Goal: Task Accomplishment & Management: Complete application form

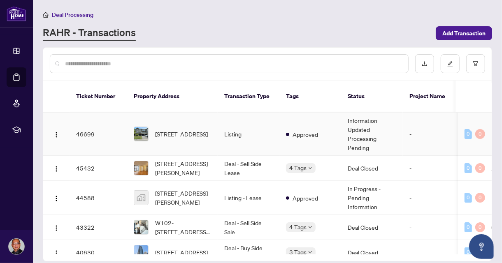
scroll to position [164, 0]
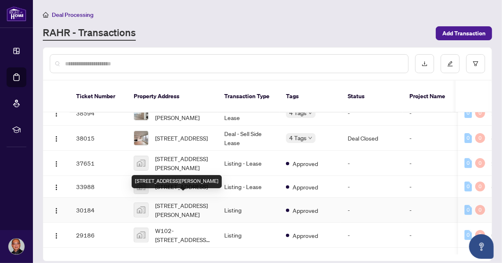
click at [173, 201] on span "[STREET_ADDRESS][PERSON_NAME]" at bounding box center [183, 210] width 56 height 18
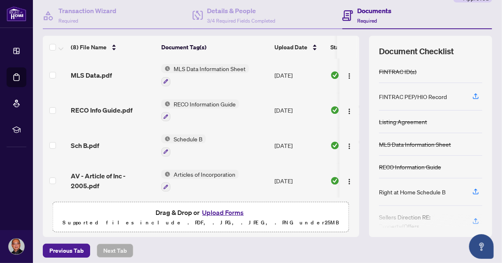
scroll to position [80, 0]
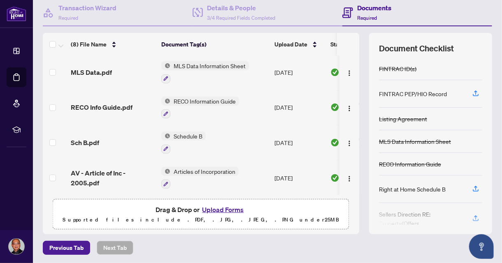
click at [227, 210] on button "Upload Forms" at bounding box center [222, 209] width 46 height 11
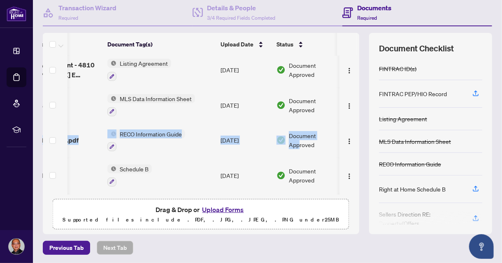
scroll to position [0, 66]
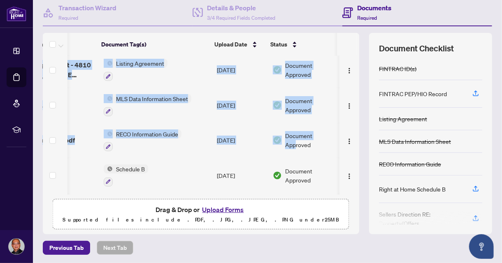
click at [352, 151] on div "Amendment to Listing Agreement - Expiry date exented - [DATE].pdf Add a Documen…" at bounding box center [201, 125] width 316 height 139
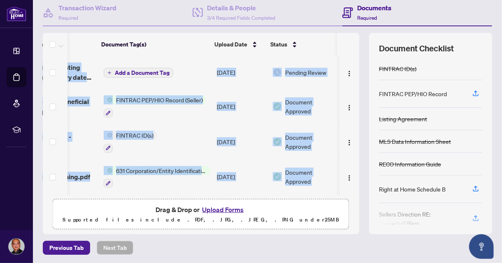
scroll to position [0, 0]
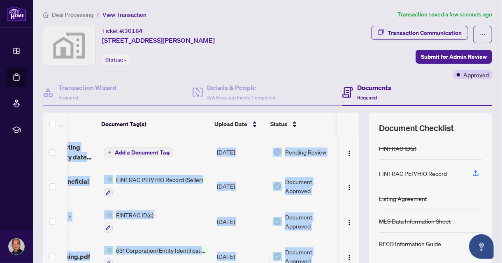
click at [146, 153] on span "Add a Document Tag" at bounding box center [142, 153] width 55 height 6
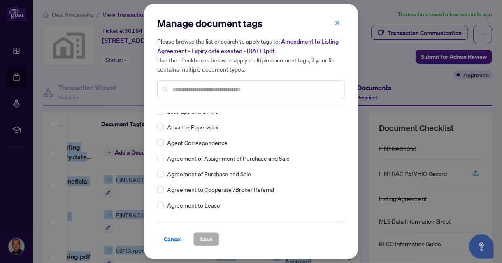
scroll to position [164, 0]
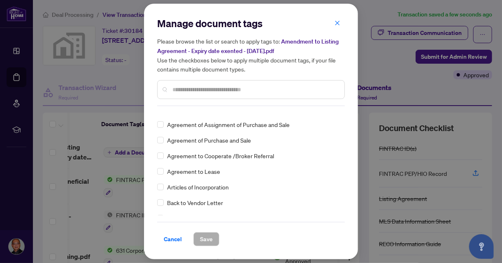
click at [203, 90] on input "text" at bounding box center [254, 89] width 165 height 9
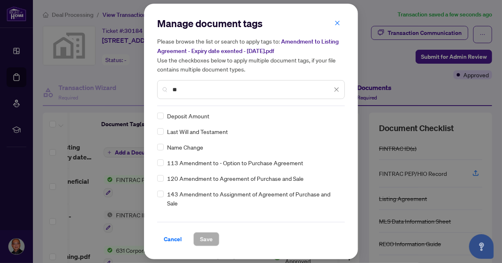
scroll to position [0, 0]
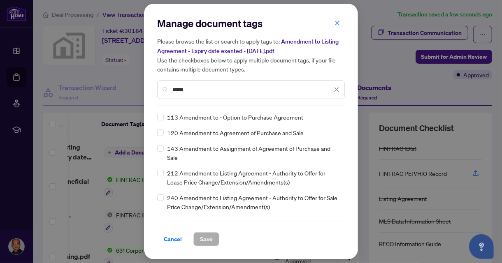
type input "*****"
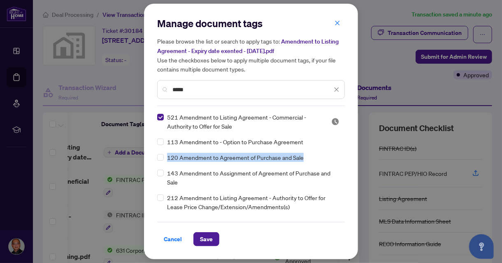
drag, startPoint x: 342, startPoint y: 145, endPoint x: 348, endPoint y: 161, distance: 17.6
click at [348, 161] on div "Manage document tags Please browse the list or search to apply tags to: Amendme…" at bounding box center [251, 132] width 214 height 256
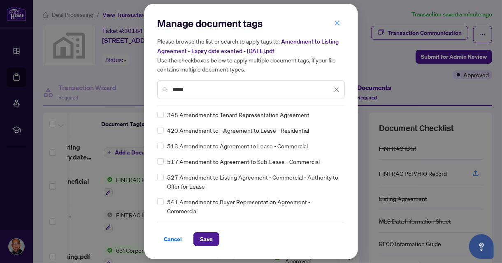
scroll to position [161, 0]
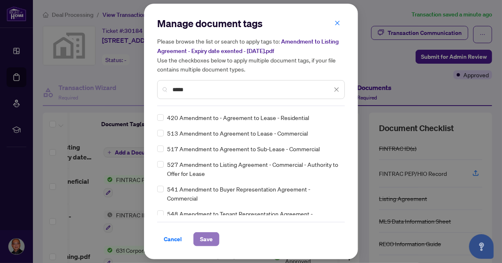
click at [206, 238] on span "Save" at bounding box center [206, 239] width 13 height 13
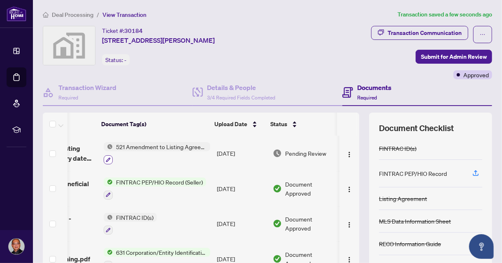
click at [106, 158] on icon "button" at bounding box center [108, 159] width 5 height 5
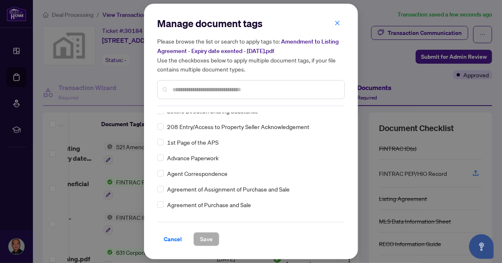
scroll to position [0, 0]
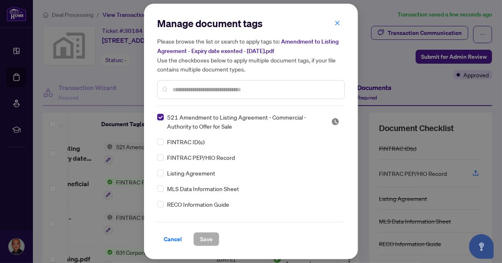
click at [216, 90] on input "text" at bounding box center [254, 89] width 165 height 9
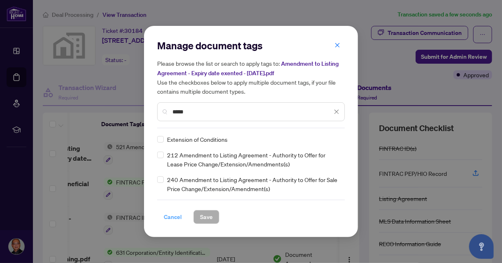
type input "*****"
click at [169, 217] on span "Cancel" at bounding box center [173, 216] width 18 height 13
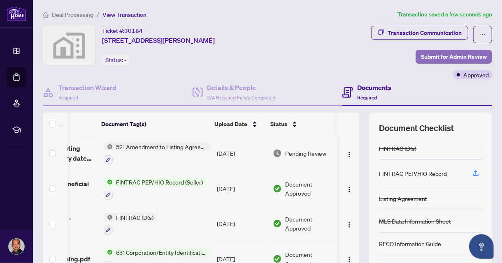
click at [437, 56] on span "Submit for Admin Review" at bounding box center [454, 56] width 66 height 13
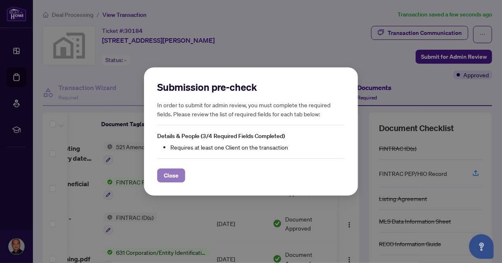
click at [168, 176] on span "Close" at bounding box center [171, 175] width 15 height 13
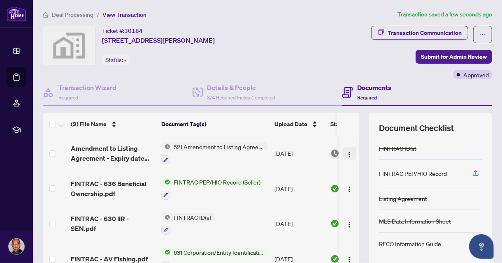
click at [346, 153] on img "button" at bounding box center [349, 154] width 7 height 7
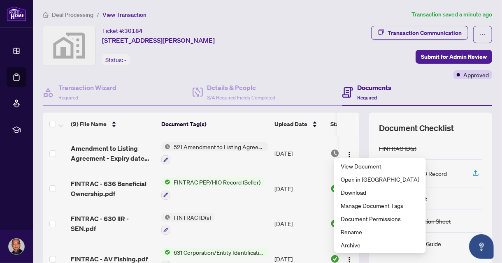
scroll to position [164, 0]
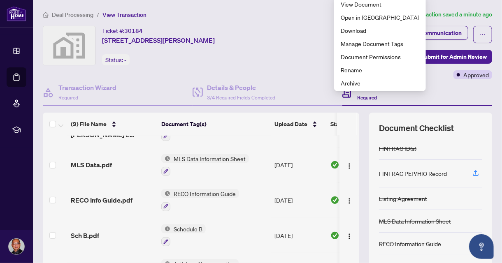
click at [293, 69] on div "Ticket #: 30184 [STREET_ADDRESS][PERSON_NAME] Status: -" at bounding box center [167, 52] width 252 height 53
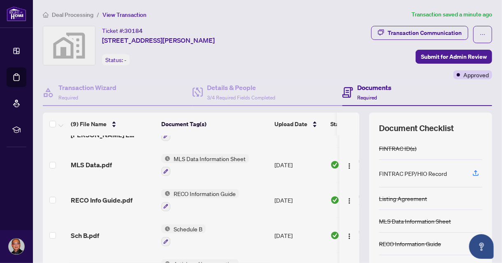
scroll to position [80, 0]
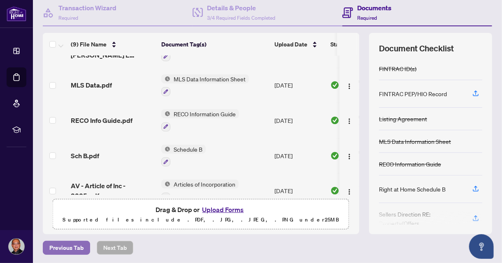
click at [65, 245] on span "Previous Tab" at bounding box center [66, 247] width 34 height 13
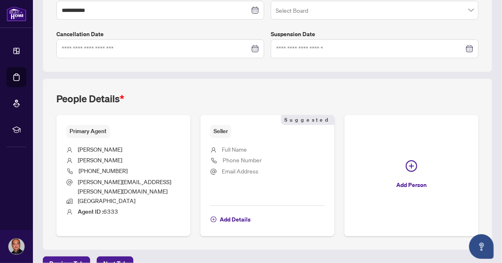
scroll to position [241, 0]
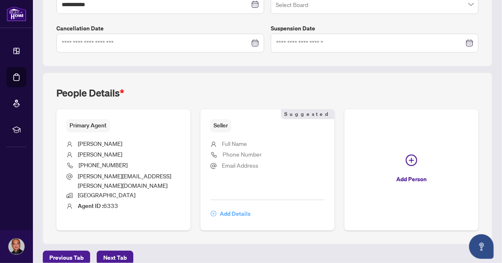
click at [229, 207] on span "Add Details" at bounding box center [235, 213] width 31 height 13
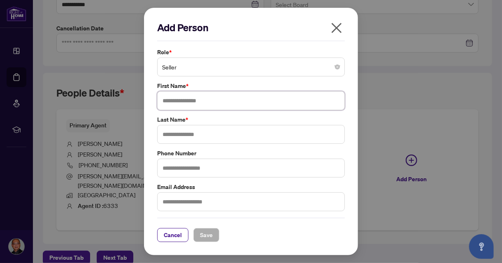
click at [220, 101] on input "text" at bounding box center [250, 100] width 187 height 19
type input "**********"
click at [180, 137] on input "text" at bounding box center [250, 134] width 187 height 19
type input "****"
click at [204, 233] on span "Save" at bounding box center [206, 235] width 13 height 13
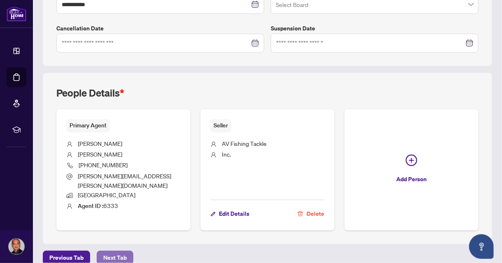
click at [111, 251] on span "Next Tab" at bounding box center [114, 257] width 23 height 13
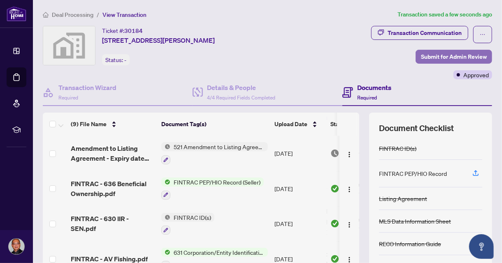
click at [456, 57] on span "Submit for Admin Review" at bounding box center [454, 56] width 66 height 13
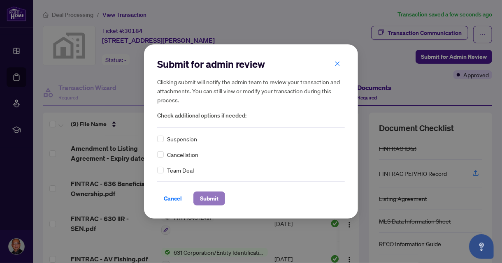
click at [207, 197] on span "Submit" at bounding box center [209, 198] width 19 height 13
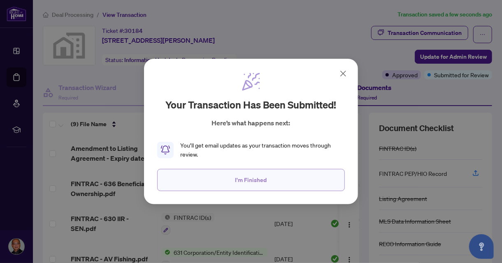
click at [242, 179] on span "I'm Finished" at bounding box center [251, 179] width 32 height 13
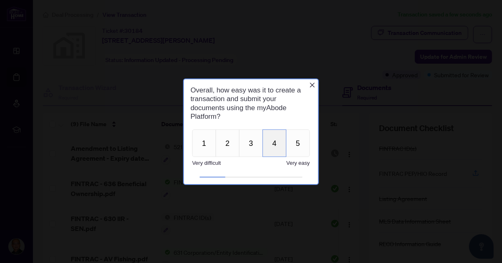
click at [272, 146] on button "4" at bounding box center [274, 143] width 24 height 28
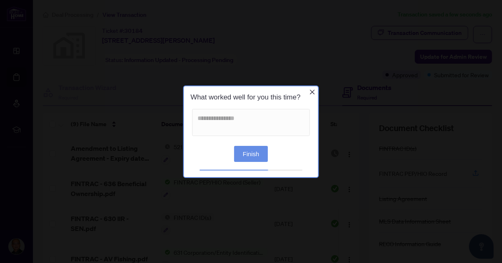
click at [249, 155] on button "Finish" at bounding box center [251, 154] width 34 height 16
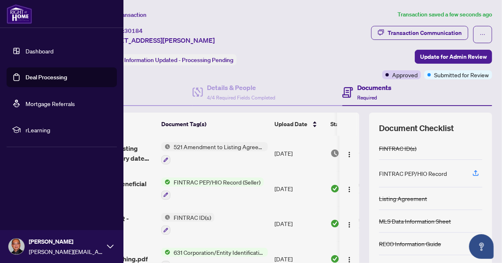
click at [32, 49] on link "Dashboard" at bounding box center [39, 50] width 28 height 7
